Goal: Task Accomplishment & Management: Manage account settings

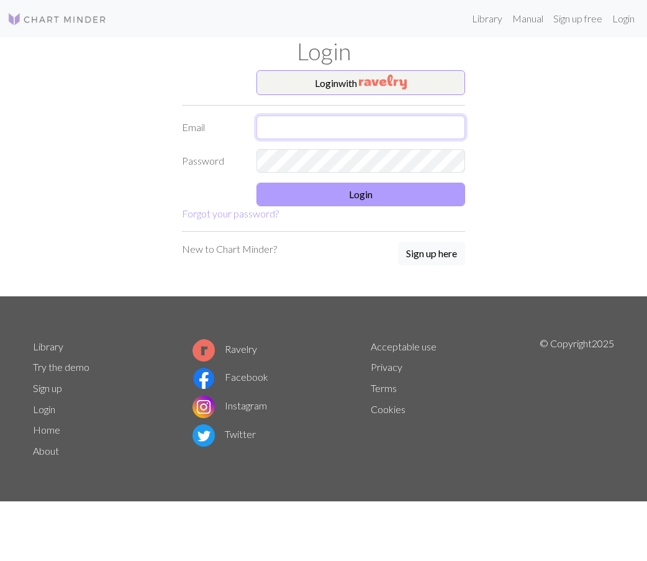
type input "[PERSON_NAME][EMAIL_ADDRESS][DOMAIN_NAME]"
click at [408, 193] on button "Login" at bounding box center [361, 195] width 209 height 24
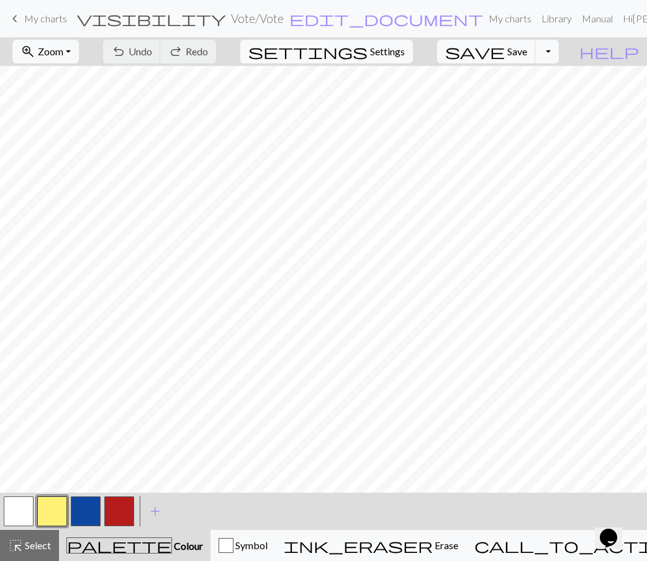
click at [57, 18] on span "My charts" at bounding box center [45, 18] width 43 height 12
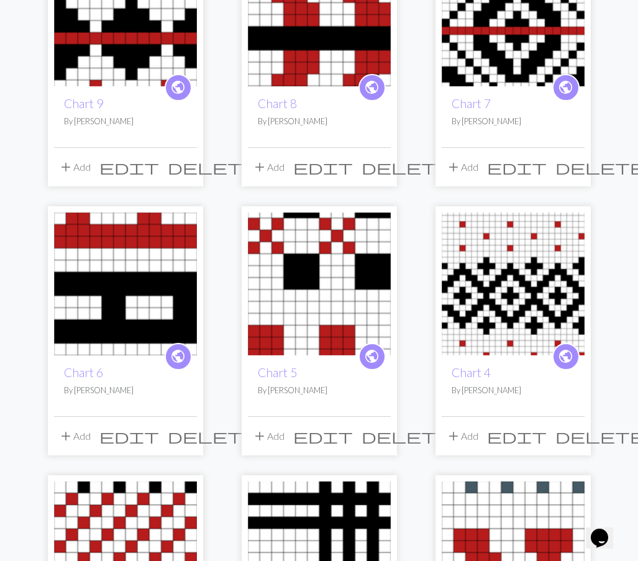
scroll to position [808, 0]
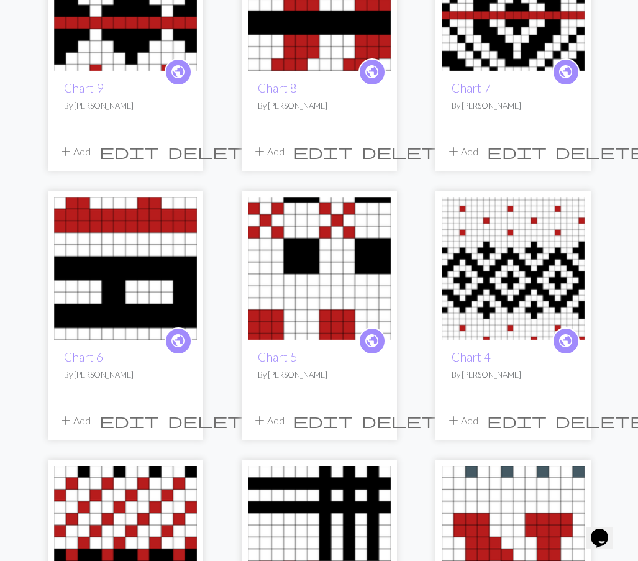
click at [521, 278] on img at bounding box center [513, 268] width 143 height 143
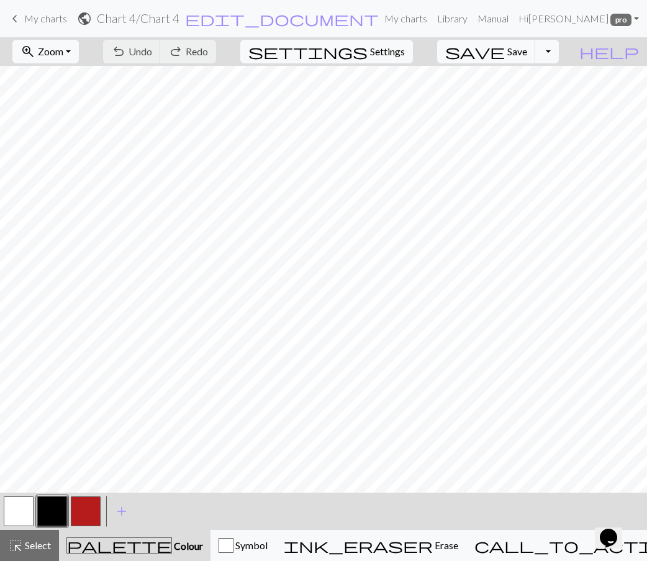
click at [57, 508] on button "button" at bounding box center [52, 511] width 30 height 30
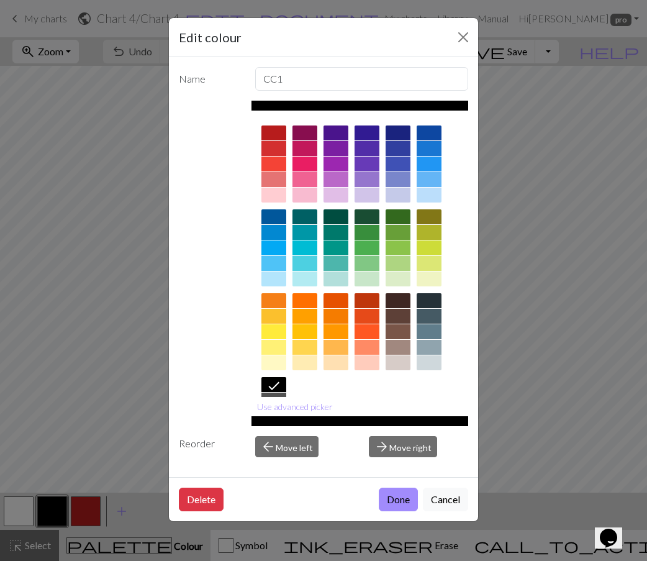
click at [437, 317] on div at bounding box center [429, 316] width 25 height 15
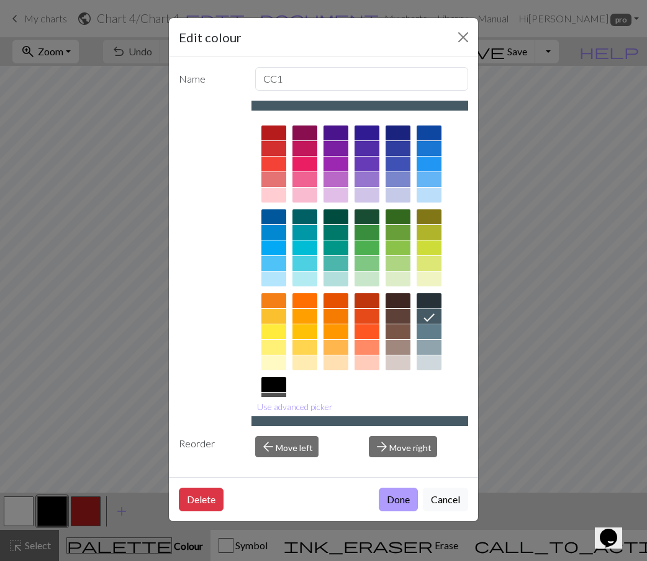
click at [409, 495] on button "Done" at bounding box center [398, 500] width 39 height 24
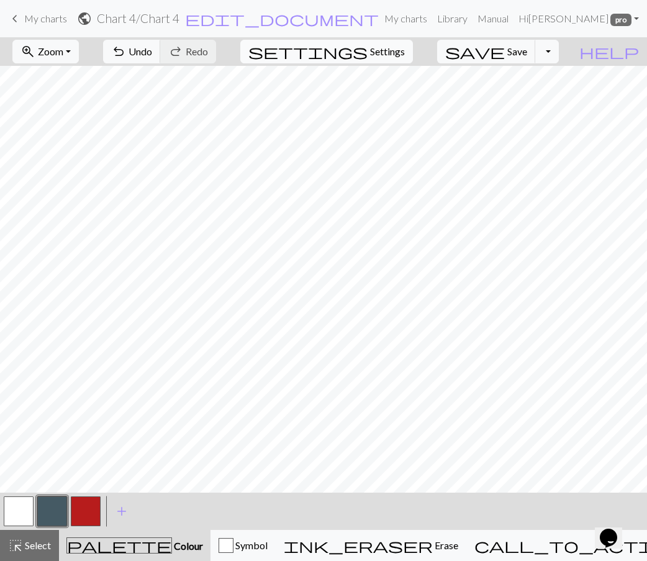
click at [394, 47] on span "Settings" at bounding box center [387, 51] width 35 height 15
select select "aran"
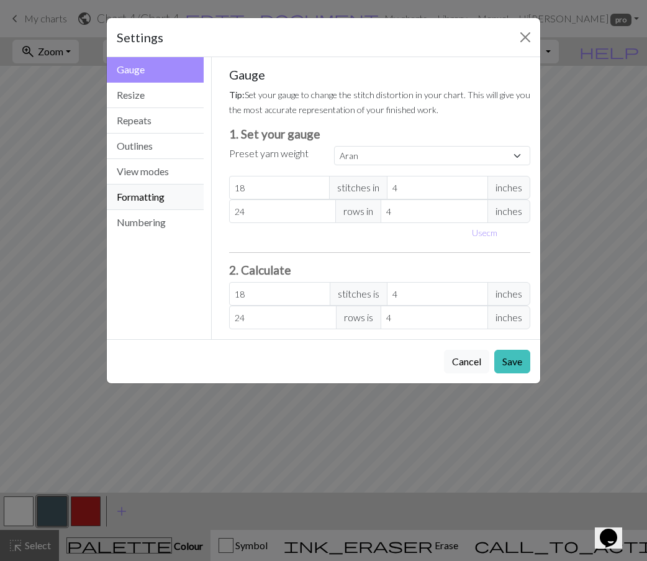
click at [166, 189] on button "Formatting" at bounding box center [155, 197] width 97 height 25
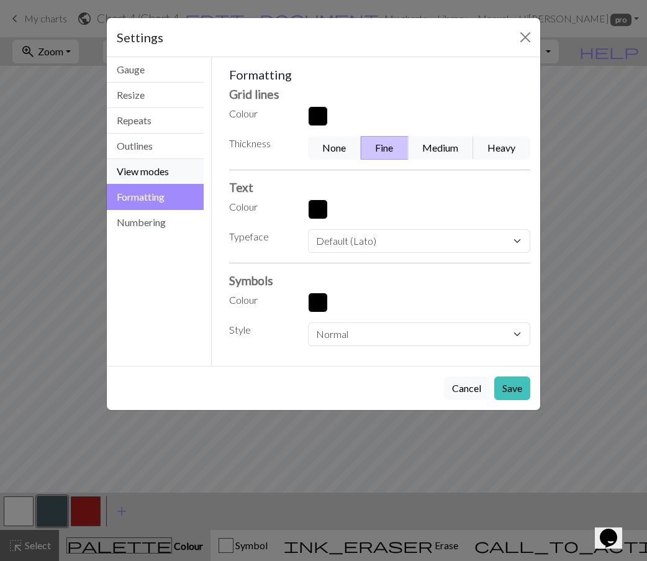
click at [169, 175] on button "View modes" at bounding box center [155, 171] width 97 height 25
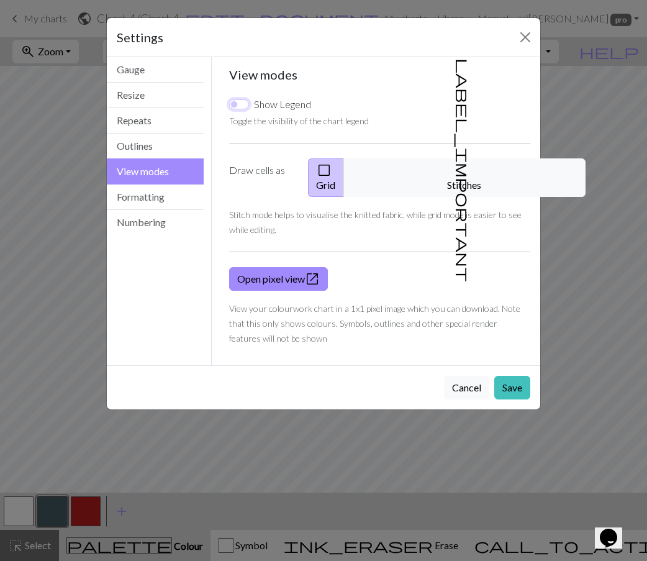
click at [238, 101] on input "Show Legend" at bounding box center [239, 104] width 20 height 10
checkbox input "true"
click at [518, 376] on button "Save" at bounding box center [513, 388] width 36 height 24
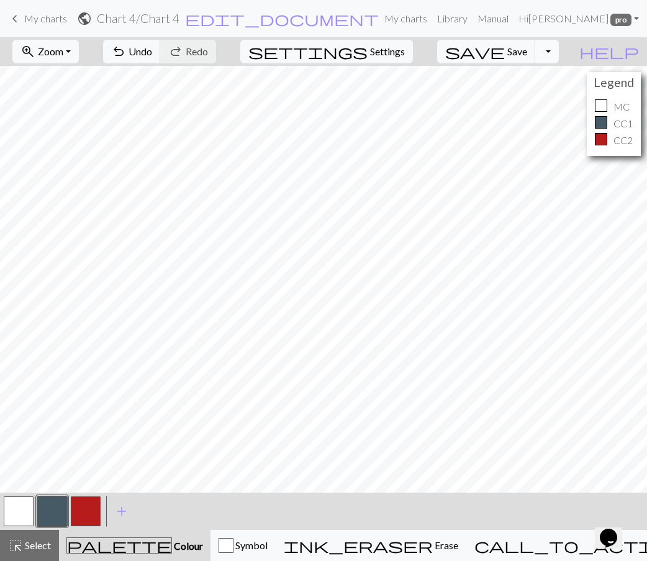
click at [559, 50] on button "Toggle Dropdown" at bounding box center [548, 52] width 24 height 24
click at [536, 102] on button "save_alt Download" at bounding box center [455, 99] width 205 height 20
click at [527, 49] on span "Save" at bounding box center [518, 51] width 20 height 12
click at [567, 48] on div "Chart saved" at bounding box center [323, 24] width 647 height 49
click at [559, 48] on button "Toggle Dropdown" at bounding box center [548, 52] width 24 height 24
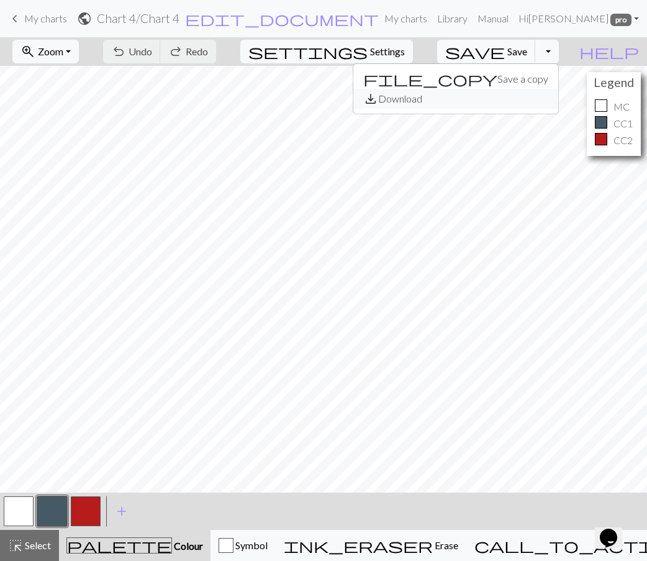
click at [518, 99] on button "save_alt Download" at bounding box center [455, 99] width 205 height 20
click at [559, 52] on button "Toggle Dropdown" at bounding box center [548, 52] width 24 height 24
click at [537, 94] on button "save_alt Download" at bounding box center [455, 99] width 205 height 20
click at [527, 55] on span "Save" at bounding box center [518, 51] width 20 height 12
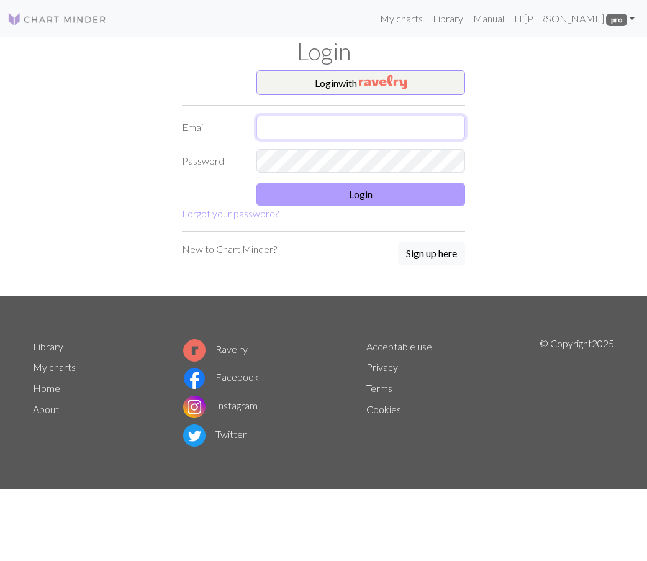
type input "[PERSON_NAME][EMAIL_ADDRESS][DOMAIN_NAME]"
click at [418, 188] on button "Login" at bounding box center [361, 195] width 209 height 24
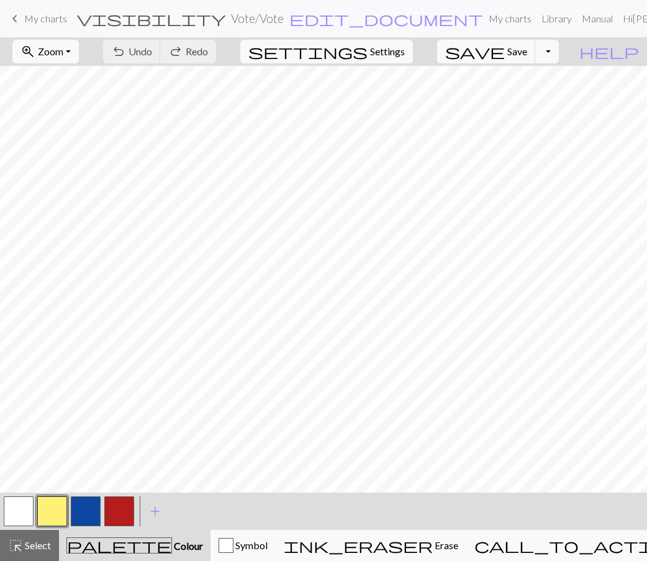
click at [48, 17] on span "My charts" at bounding box center [45, 18] width 43 height 12
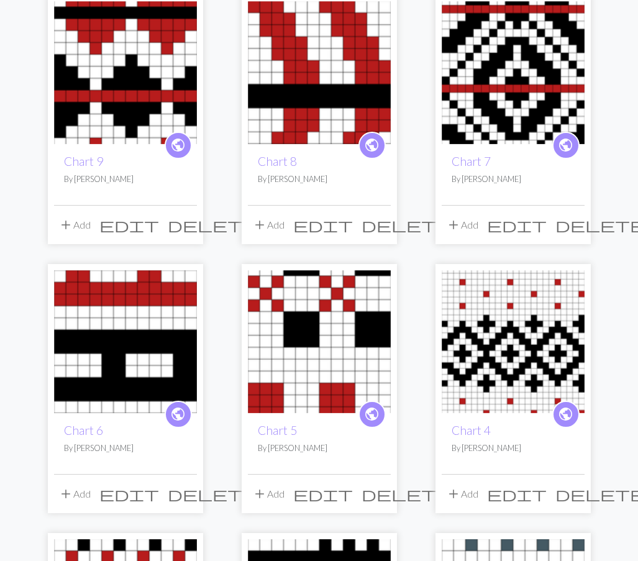
scroll to position [746, 0]
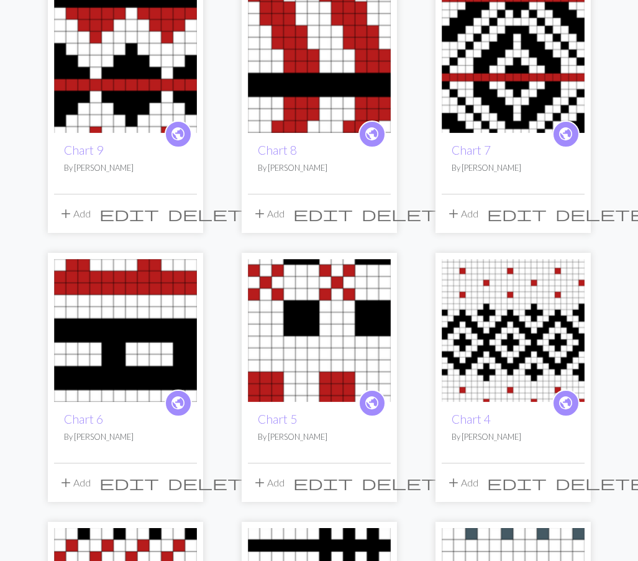
click at [513, 330] on img at bounding box center [513, 330] width 143 height 143
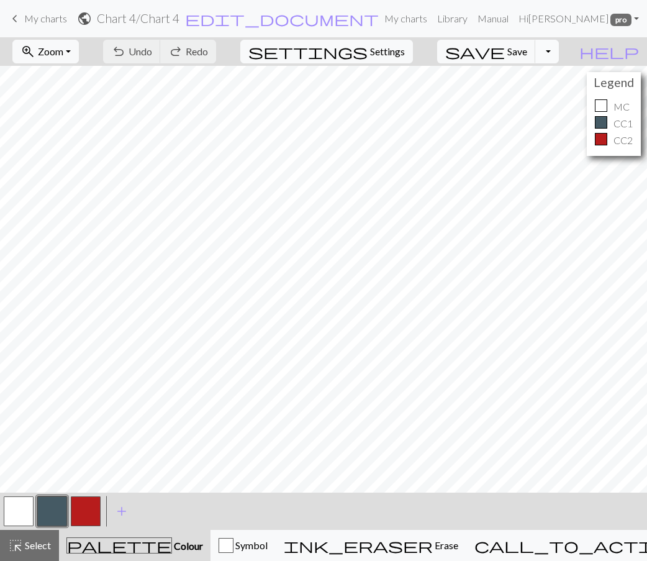
click at [559, 52] on button "Toggle Dropdown" at bounding box center [548, 52] width 24 height 24
click at [517, 100] on button "save_alt Download" at bounding box center [455, 99] width 205 height 20
drag, startPoint x: 276, startPoint y: 64, endPoint x: 473, endPoint y: 19, distance: 202.1
click at [473, 19] on link "Library" at bounding box center [452, 18] width 40 height 25
click at [559, 44] on button "Toggle Dropdown" at bounding box center [548, 52] width 24 height 24
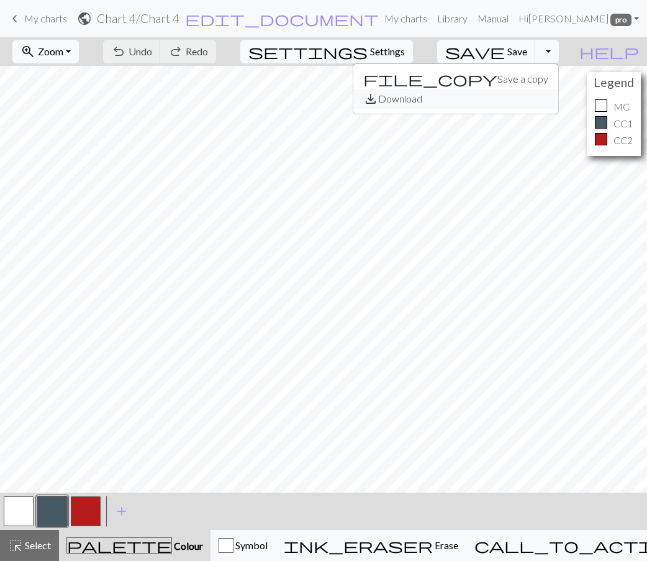
click at [552, 92] on button "save_alt Download" at bounding box center [455, 99] width 205 height 20
click at [405, 52] on span "Settings" at bounding box center [387, 51] width 35 height 15
select select "aran"
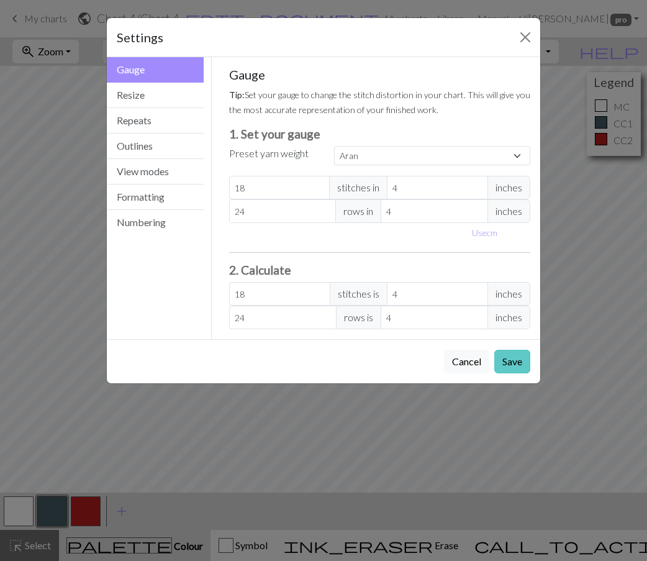
click at [521, 358] on button "Save" at bounding box center [513, 362] width 36 height 24
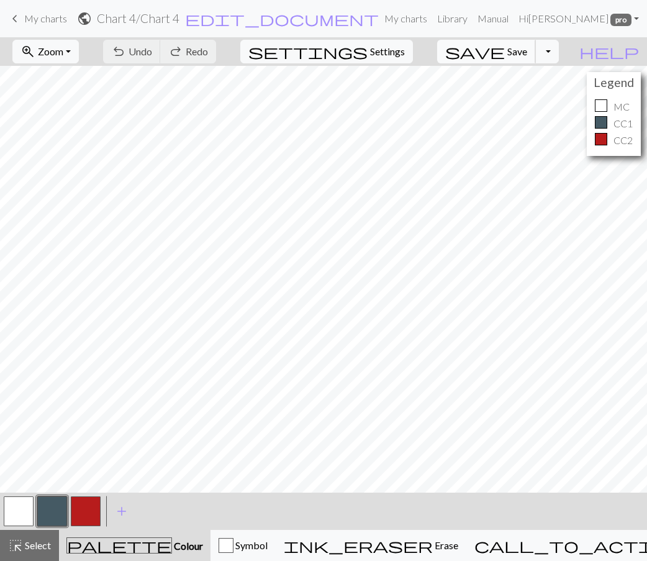
click at [527, 55] on span "Save" at bounding box center [518, 51] width 20 height 12
click at [568, 47] on div "Chart saved" at bounding box center [323, 24] width 647 height 49
click at [559, 47] on button "Toggle Dropdown" at bounding box center [548, 52] width 24 height 24
click at [535, 99] on button "save_alt Download" at bounding box center [455, 99] width 205 height 20
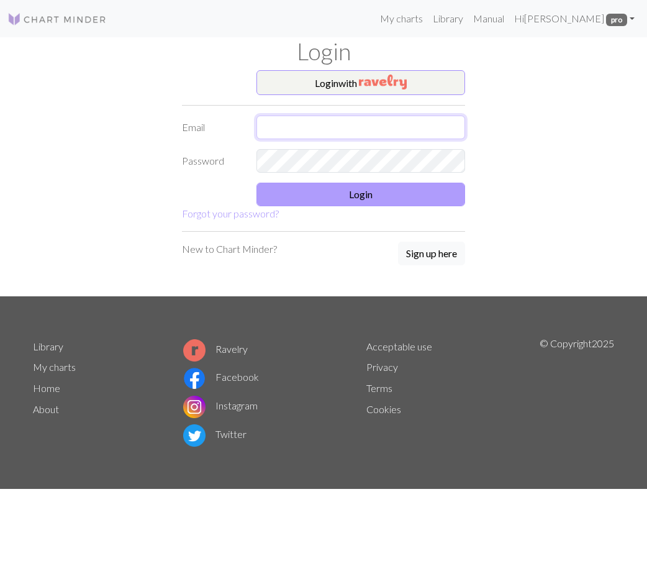
type input "[PERSON_NAME][EMAIL_ADDRESS][DOMAIN_NAME]"
click at [414, 197] on button "Login" at bounding box center [361, 195] width 209 height 24
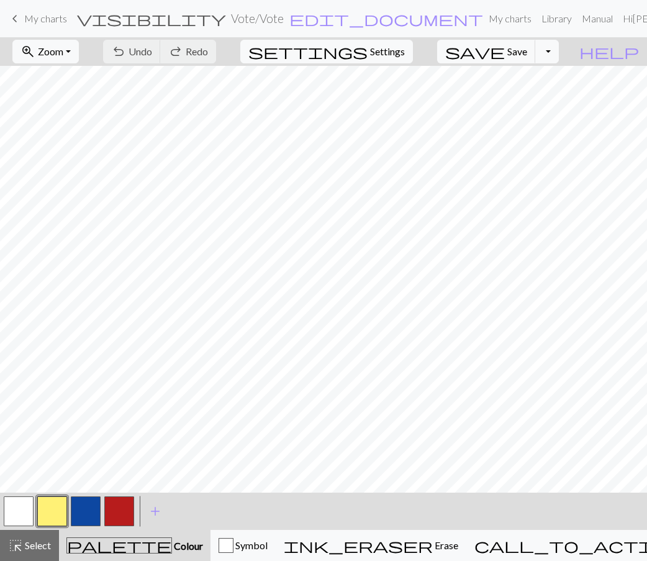
click at [42, 17] on span "My charts" at bounding box center [45, 18] width 43 height 12
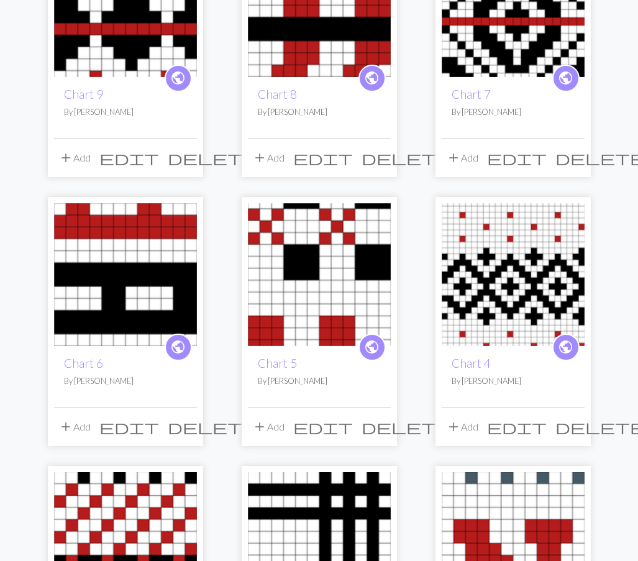
scroll to position [808, 0]
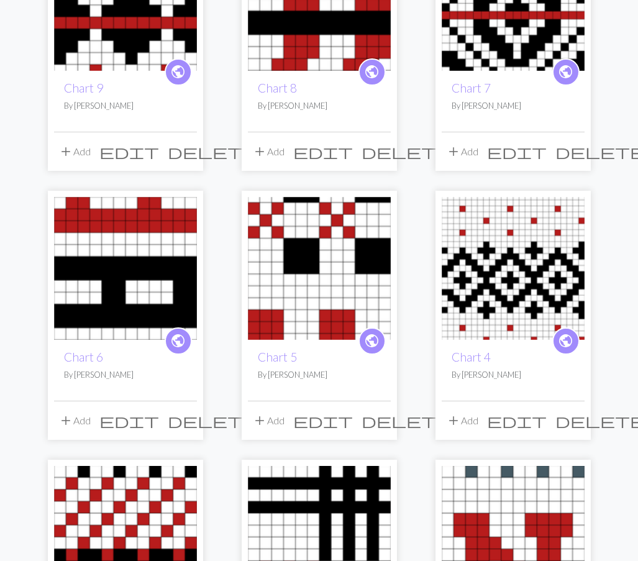
click at [468, 288] on img at bounding box center [513, 268] width 143 height 143
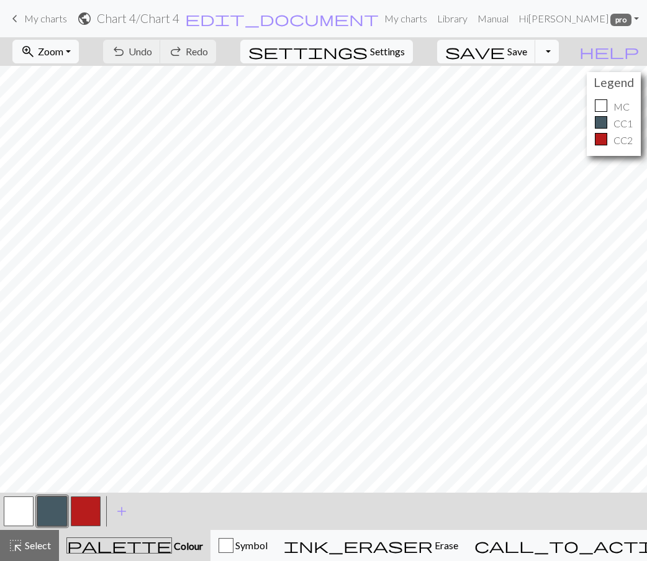
click at [559, 46] on button "Toggle Dropdown" at bounding box center [548, 52] width 24 height 24
click at [545, 94] on button "save_alt Download" at bounding box center [455, 99] width 205 height 20
click at [636, 20] on link "Hi Angie Barrett pro" at bounding box center [579, 18] width 130 height 25
click at [602, 48] on link "Account settings" at bounding box center [594, 52] width 80 height 25
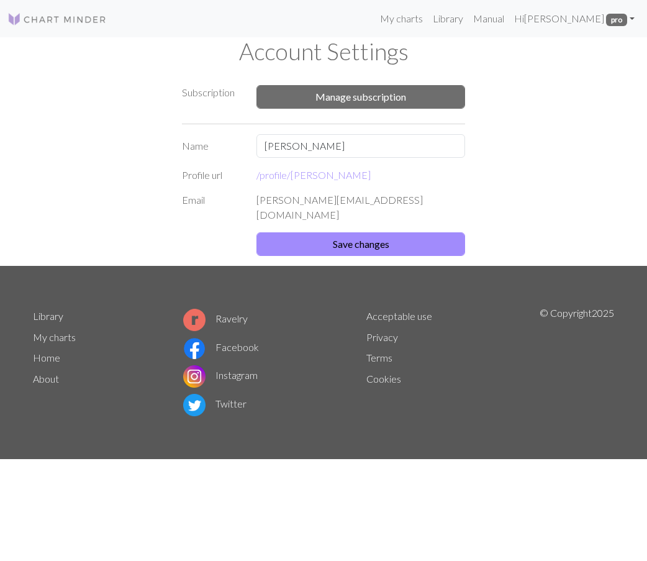
click at [41, 352] on link "Home" at bounding box center [46, 358] width 27 height 12
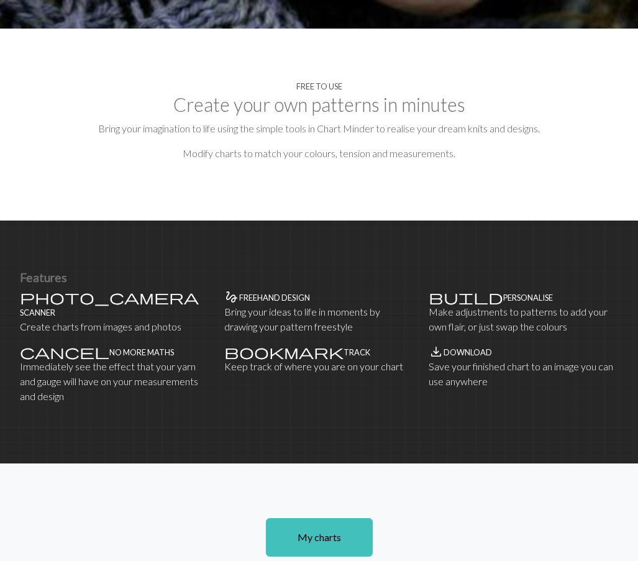
scroll to position [512, 0]
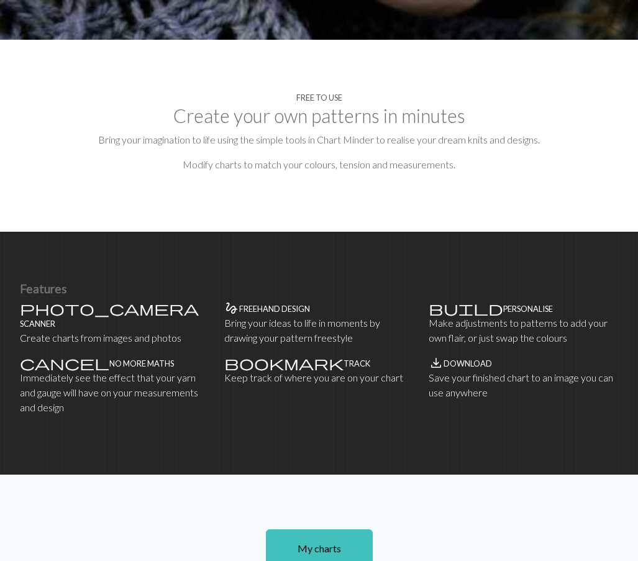
click at [460, 368] on h4 "Download" at bounding box center [468, 363] width 48 height 9
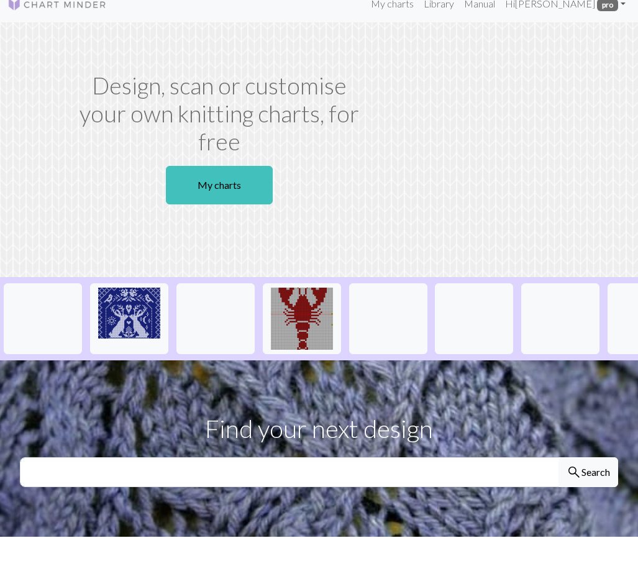
scroll to position [0, 0]
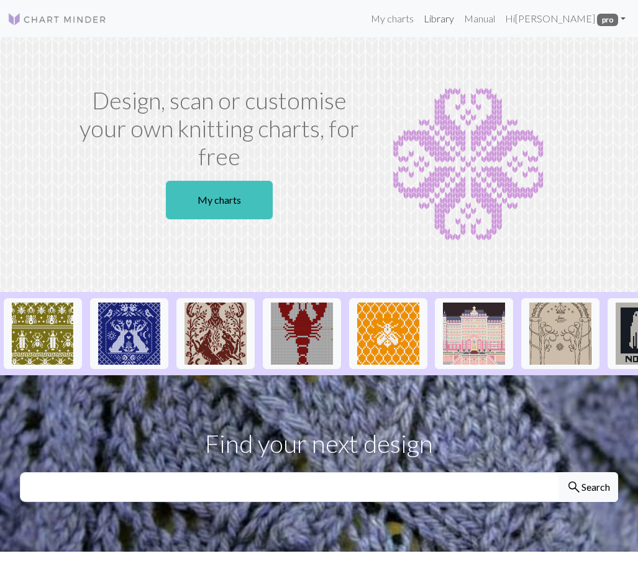
click at [455, 16] on link "Library" at bounding box center [439, 18] width 40 height 25
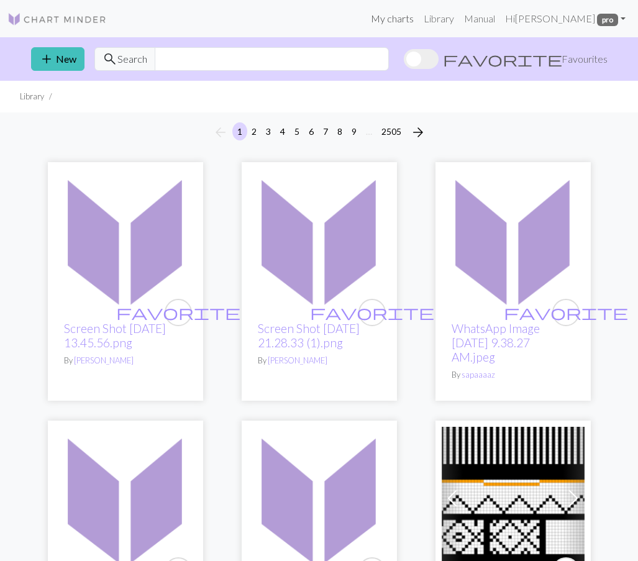
click at [416, 14] on link "My charts" at bounding box center [392, 18] width 53 height 25
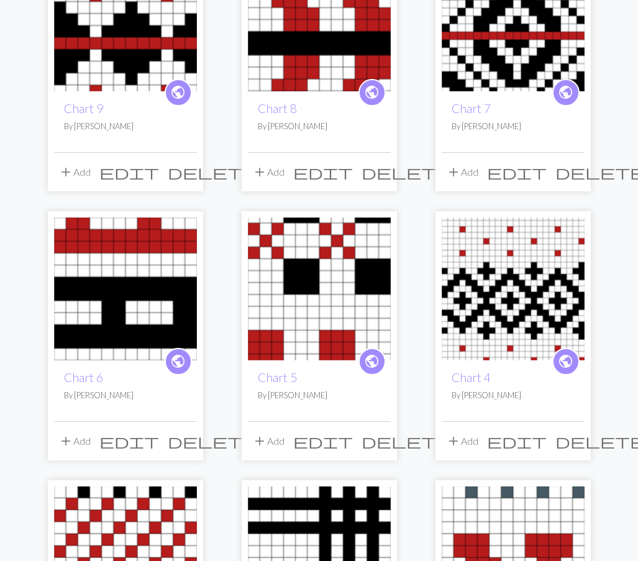
scroll to position [808, 0]
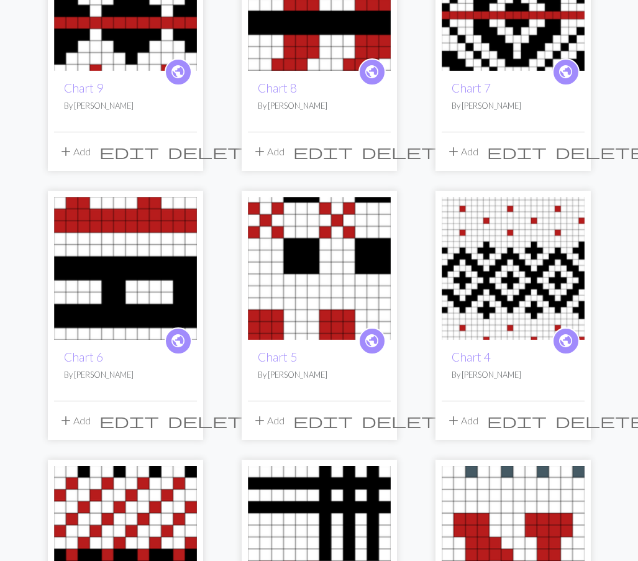
click at [555, 256] on img at bounding box center [513, 268] width 143 height 143
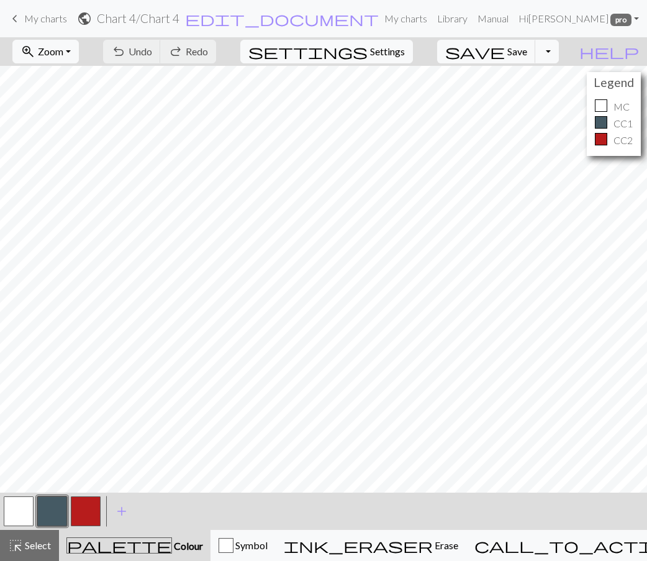
click at [16, 17] on span "keyboard_arrow_left" at bounding box center [14, 18] width 15 height 17
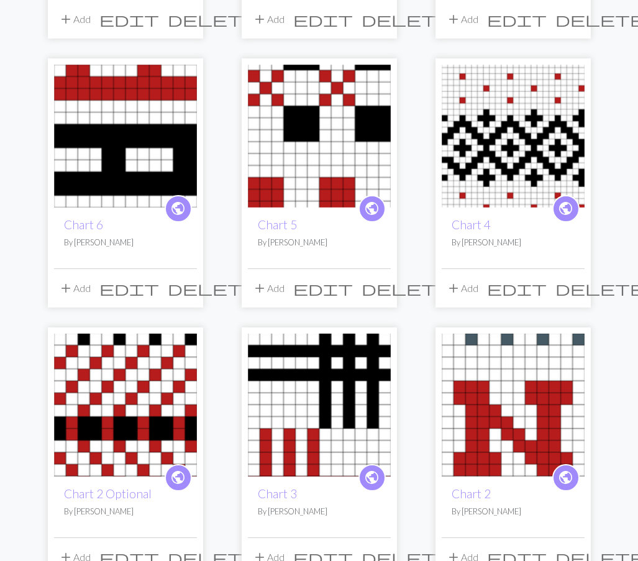
scroll to position [994, 0]
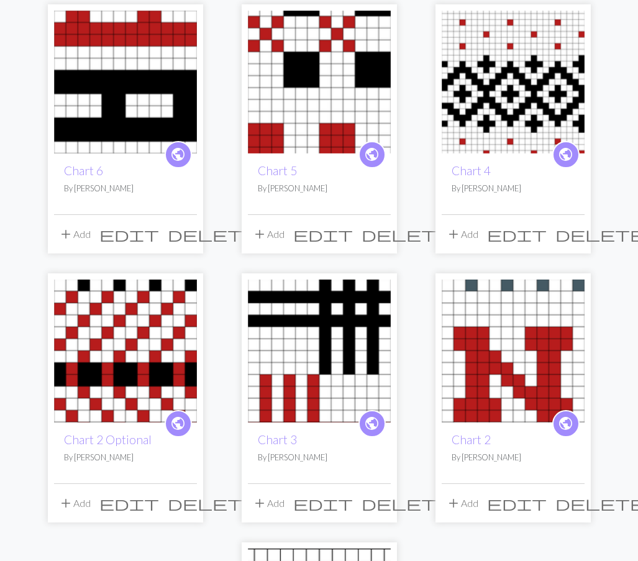
click at [527, 89] on img at bounding box center [513, 82] width 143 height 143
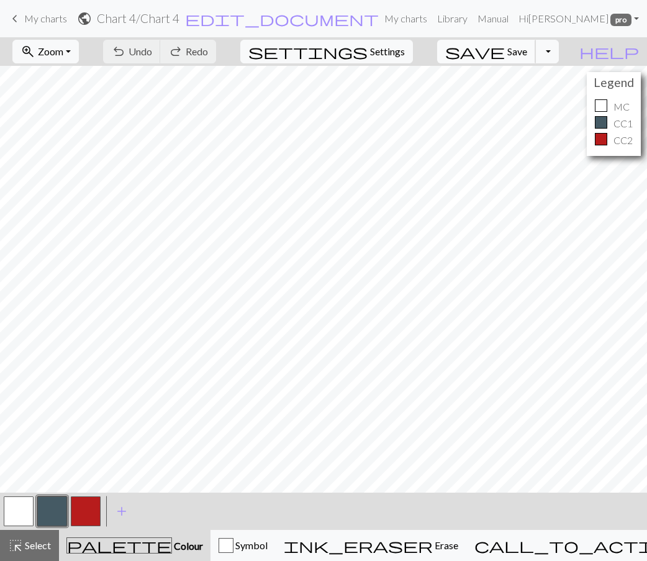
click at [527, 54] on span "Save" at bounding box center [518, 51] width 20 height 12
click at [573, 42] on div "Chart saved" at bounding box center [323, 24] width 647 height 49
click at [559, 49] on button "Toggle Dropdown" at bounding box center [548, 52] width 24 height 24
click at [537, 104] on button "save_alt Download" at bounding box center [455, 99] width 205 height 20
